Goal: Complete application form

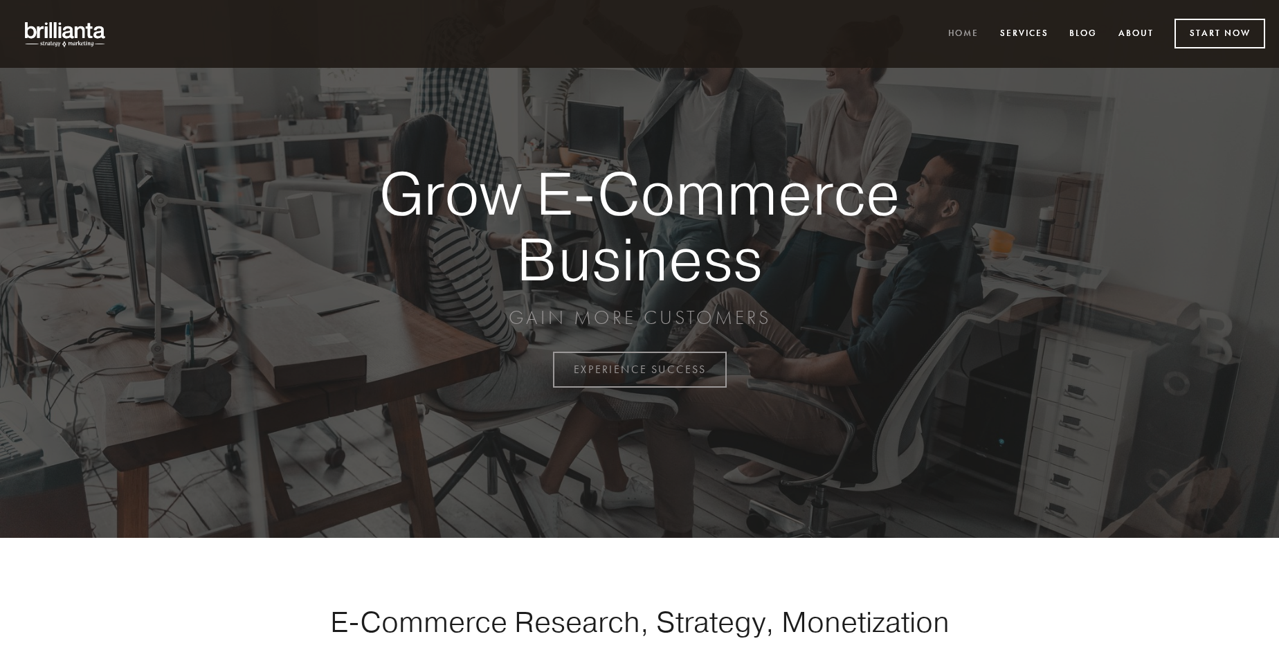
scroll to position [3628, 0]
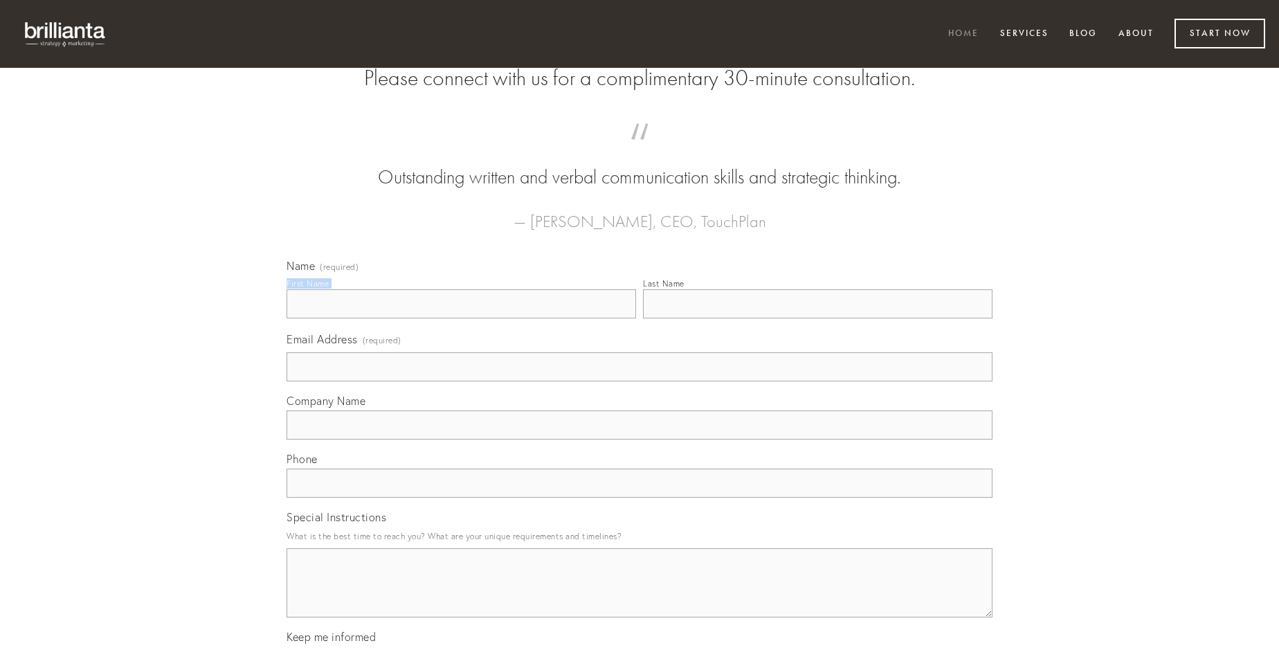
type input "[PERSON_NAME]"
click at [817, 318] on input "Last Name" at bounding box center [818, 303] width 350 height 29
type input "[PERSON_NAME]"
click at [640, 381] on input "Email Address (required)" at bounding box center [640, 366] width 706 height 29
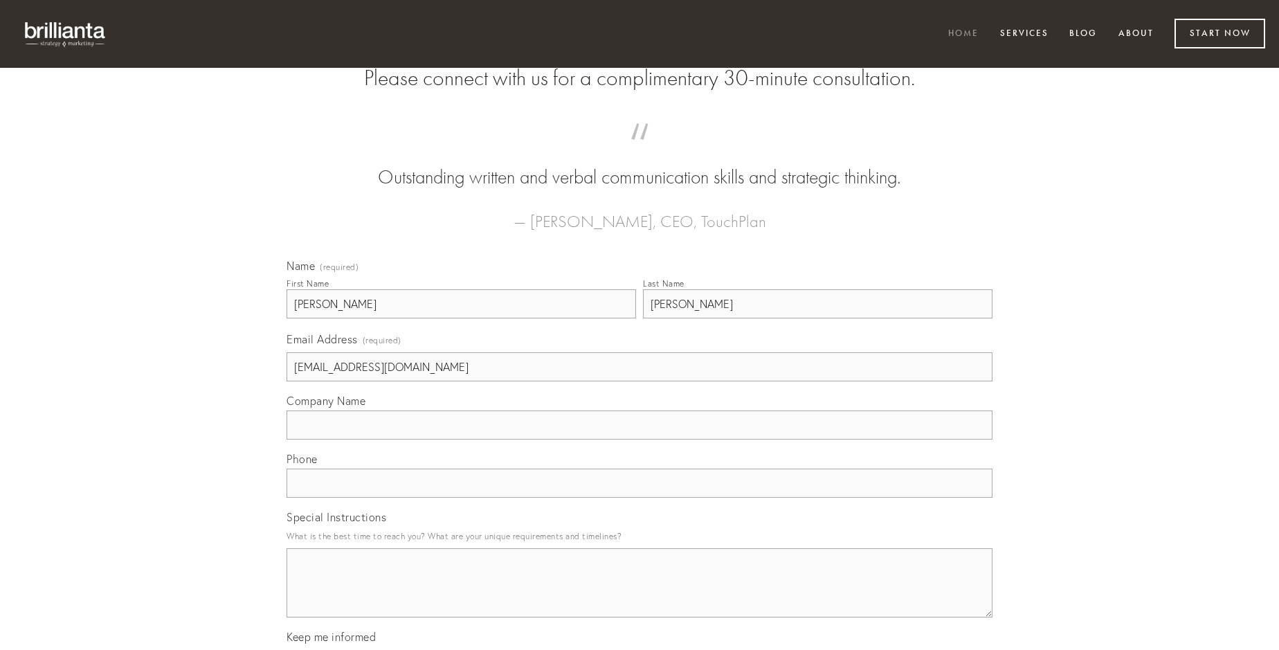
type input "[EMAIL_ADDRESS][DOMAIN_NAME]"
click at [640, 439] on input "Company Name" at bounding box center [640, 424] width 706 height 29
type input "commodi"
click at [640, 498] on input "text" at bounding box center [640, 483] width 706 height 29
click at [640, 595] on textarea "Special Instructions" at bounding box center [640, 582] width 706 height 69
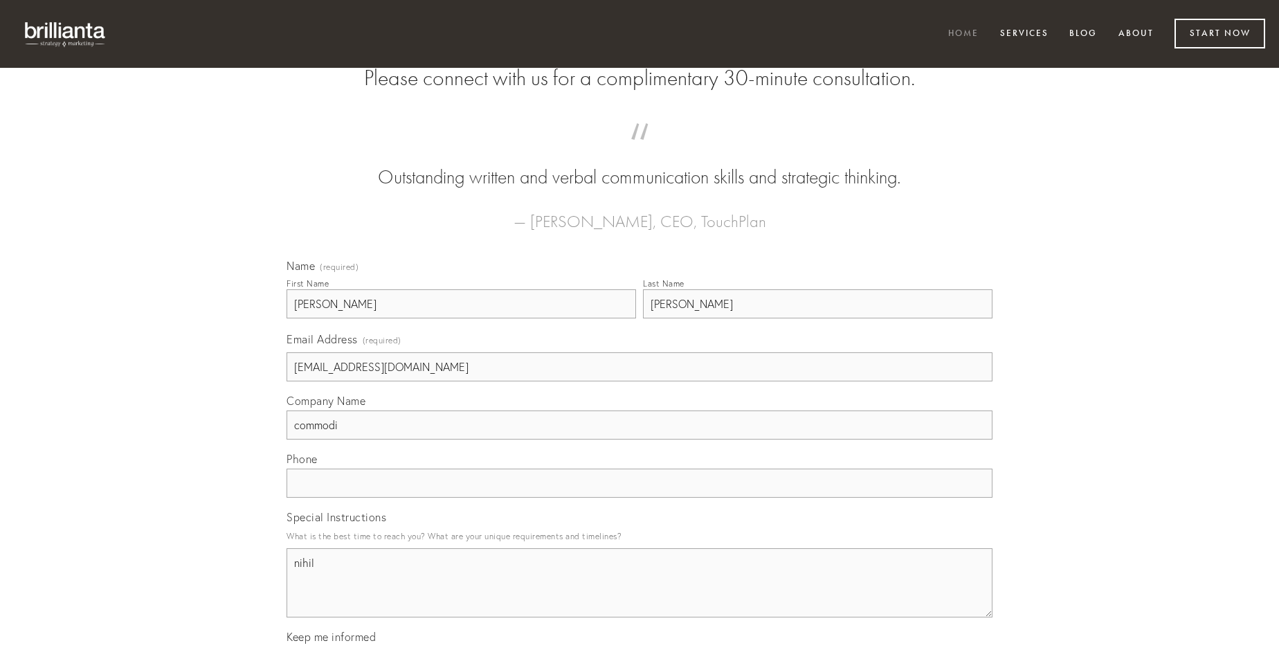
type textarea "nihil"
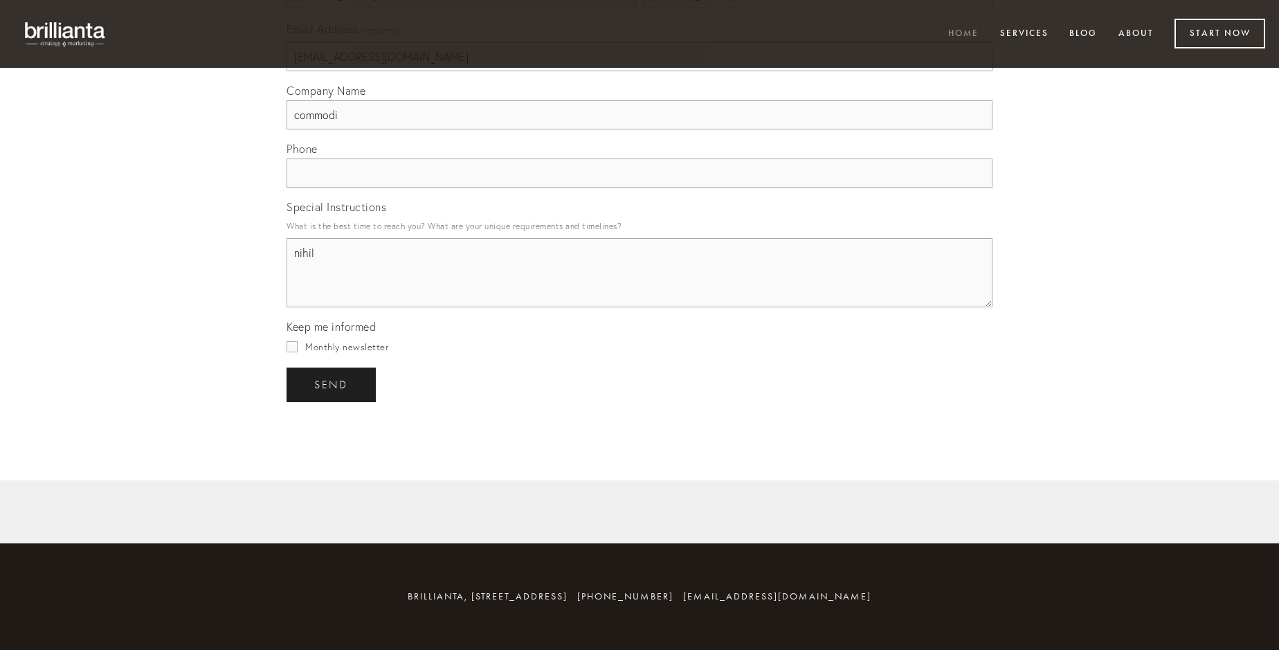
click at [332, 384] on span "send" at bounding box center [331, 385] width 34 height 12
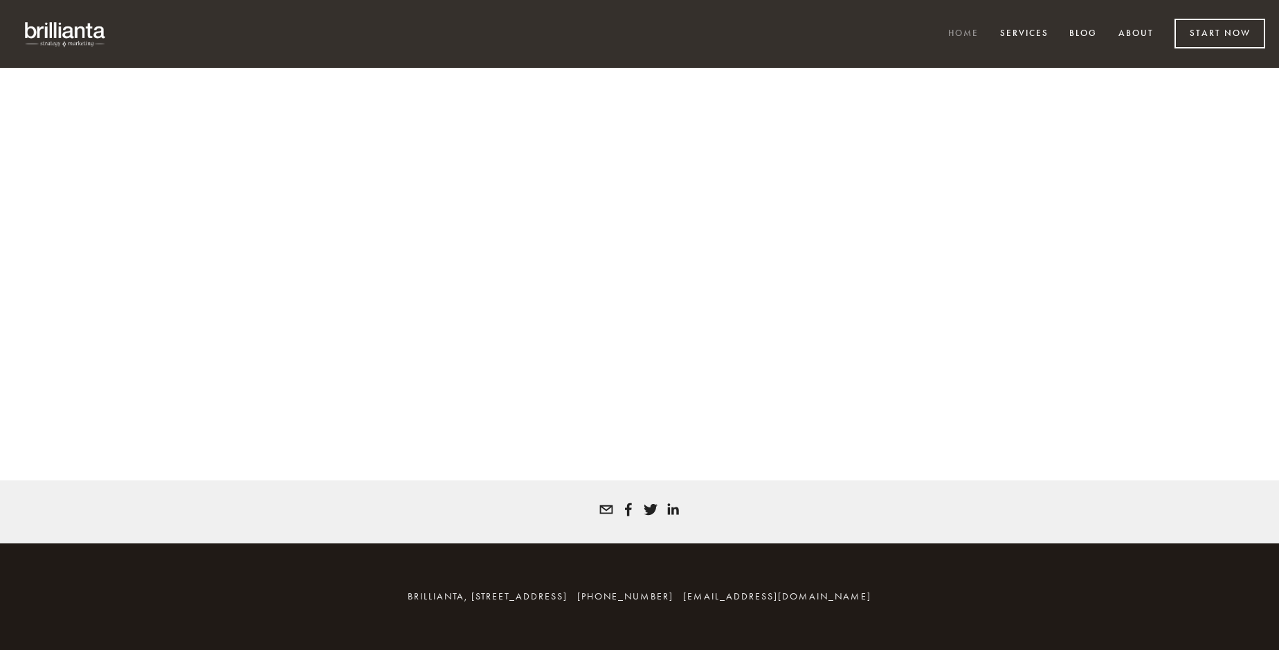
scroll to position [3609, 0]
